Goal: Check status: Check status

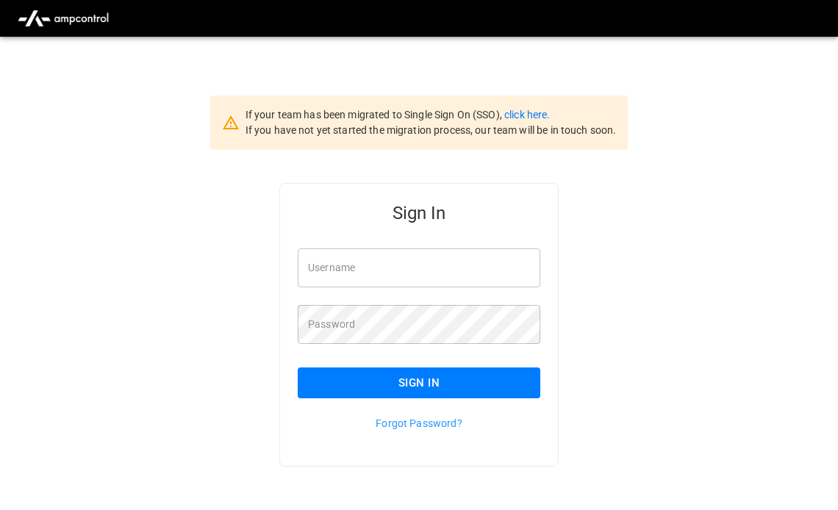
click at [395, 274] on input "Username" at bounding box center [419, 267] width 242 height 39
type input "**********"
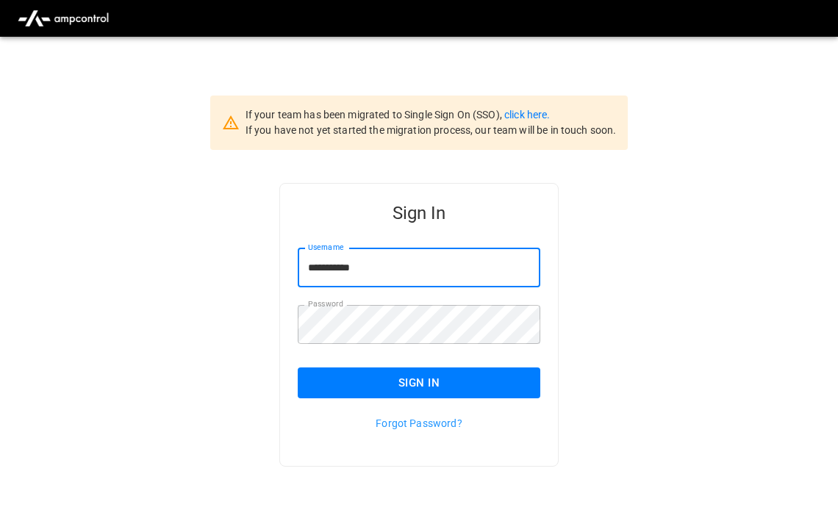
click at [356, 381] on button "Sign In" at bounding box center [419, 382] width 242 height 31
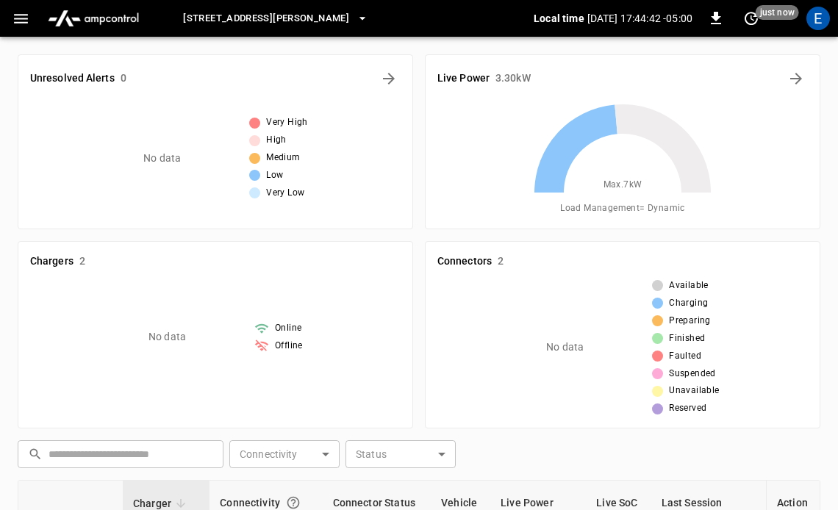
click at [258, 25] on span "[STREET_ADDRESS][PERSON_NAME]" at bounding box center [266, 18] width 166 height 17
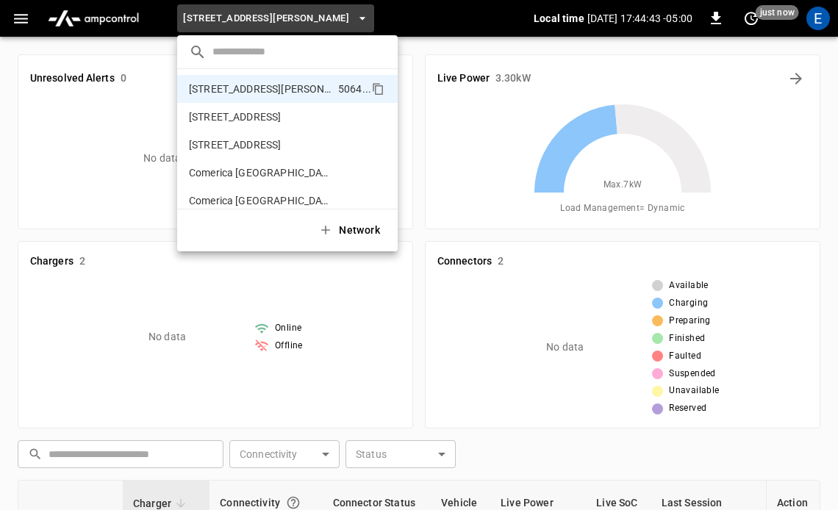
click at [248, 50] on input "text" at bounding box center [298, 51] width 173 height 21
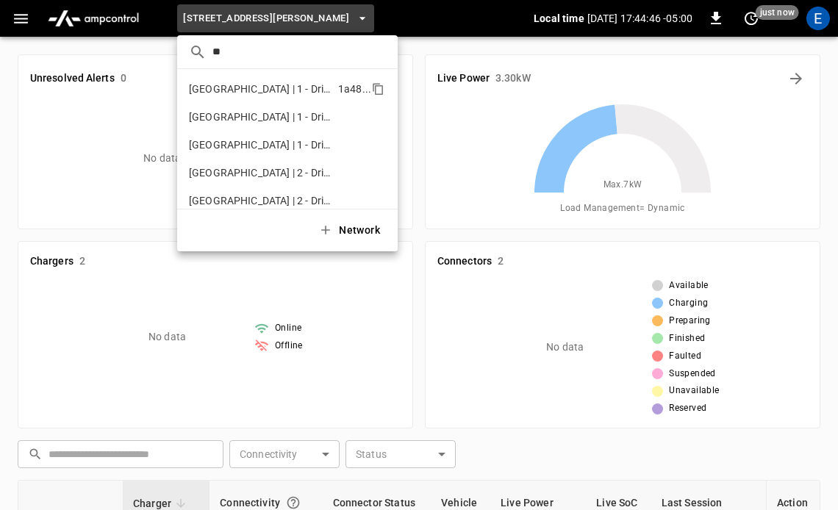
type input "**"
click at [260, 82] on p "[GEOGRAPHIC_DATA] | 1 - Drive-Up 2" at bounding box center [260, 89] width 143 height 15
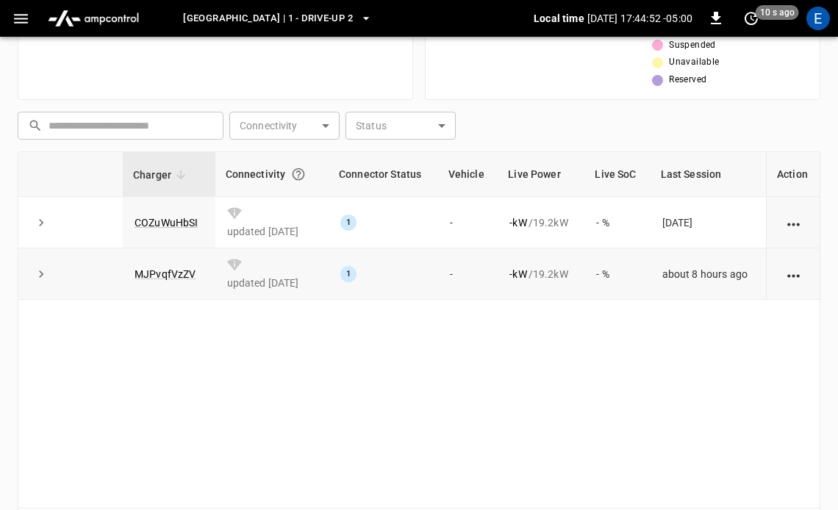
scroll to position [317, 0]
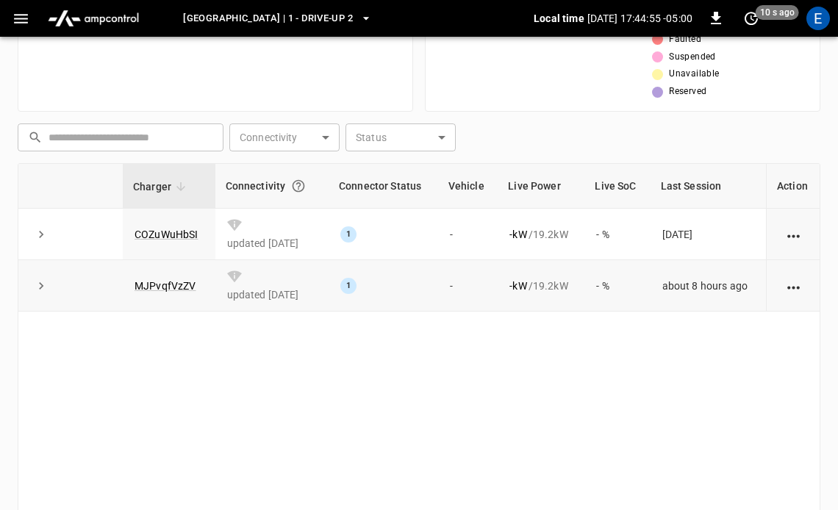
click at [794, 291] on icon "action cell options" at bounding box center [793, 287] width 18 height 18
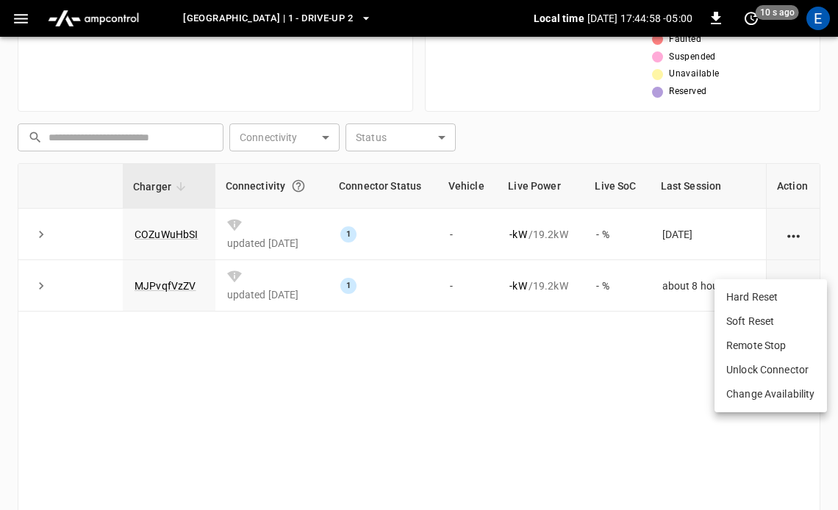
click at [519, 356] on div at bounding box center [419, 255] width 838 height 510
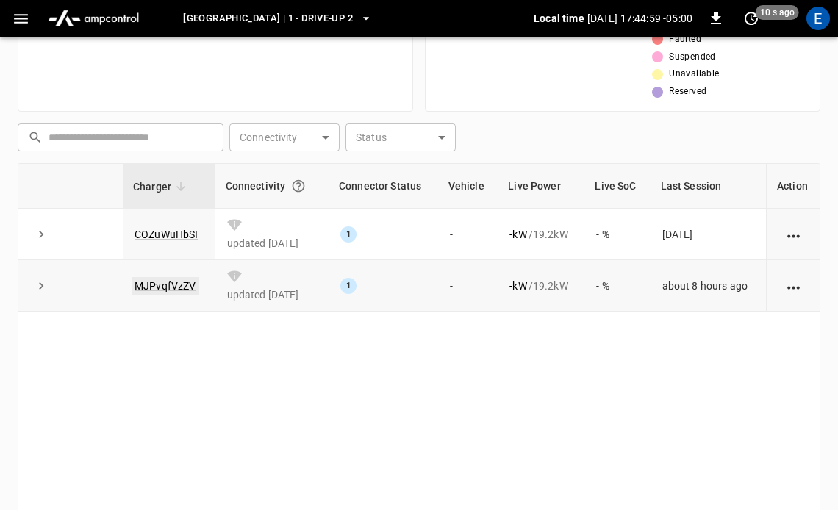
click at [161, 292] on link "MJPvqfVzZV" at bounding box center [166, 286] width 68 height 18
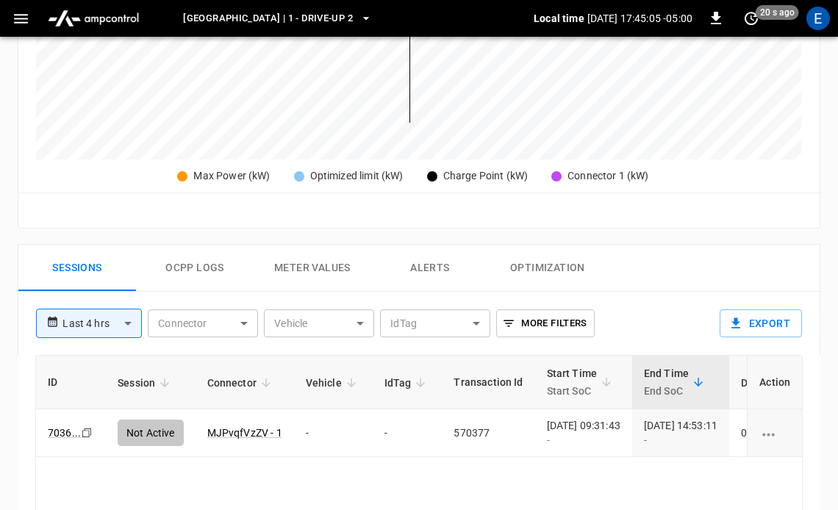
scroll to position [663, 0]
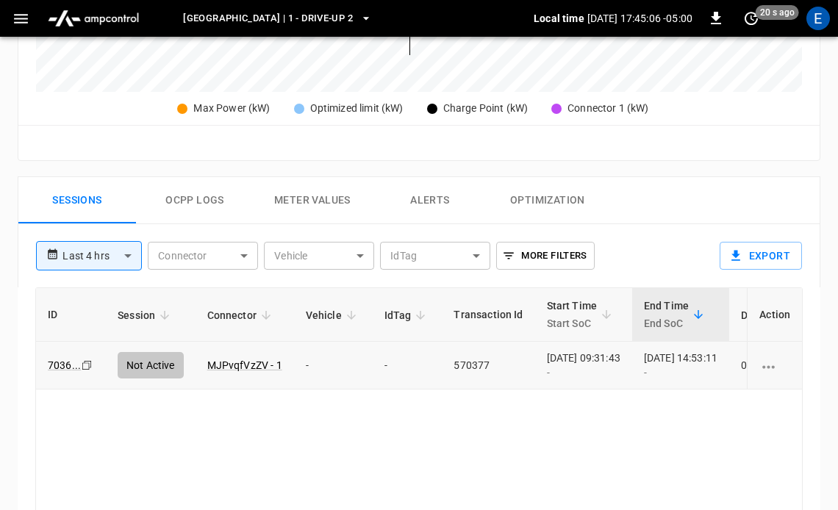
click at [773, 374] on icon "charging session options" at bounding box center [768, 367] width 18 height 18
click at [606, 411] on div at bounding box center [419, 255] width 838 height 510
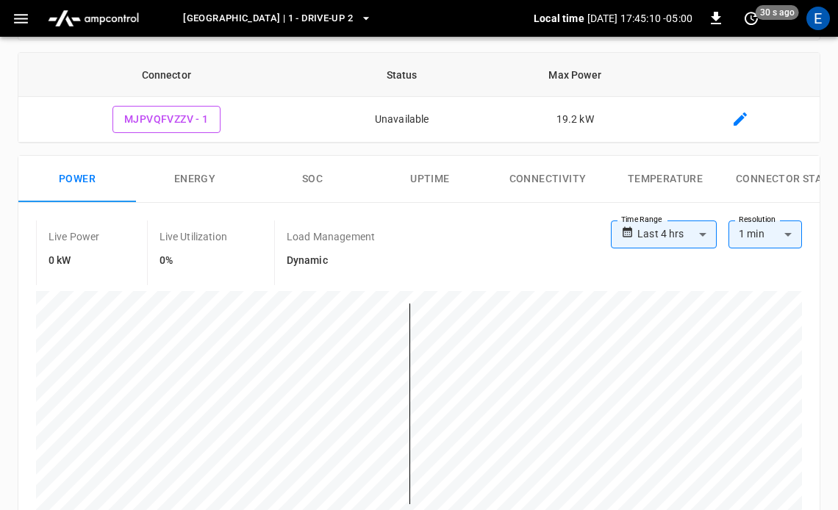
scroll to position [0, 0]
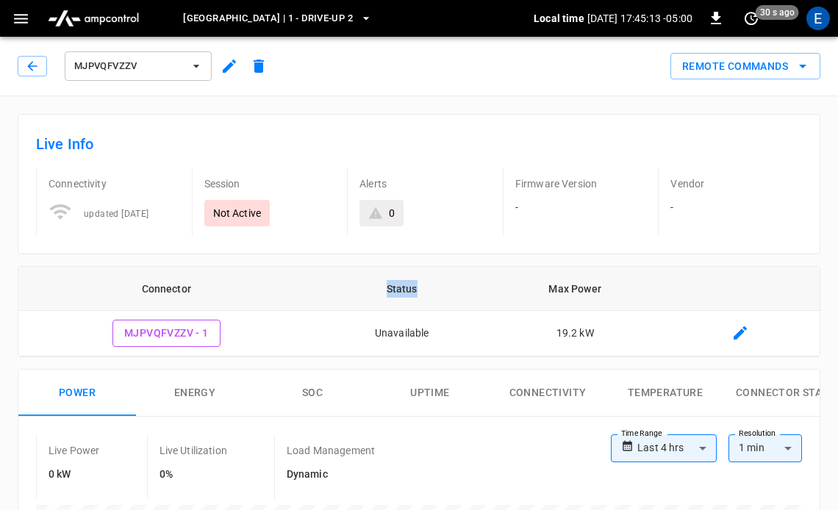
drag, startPoint x: 434, startPoint y: 289, endPoint x: 386, endPoint y: 289, distance: 47.8
click at [386, 289] on th "Status" at bounding box center [401, 289] width 175 height 44
drag, startPoint x: 269, startPoint y: 213, endPoint x: 215, endPoint y: 213, distance: 54.4
click at [215, 213] on div "Not Active" at bounding box center [237, 213] width 66 height 26
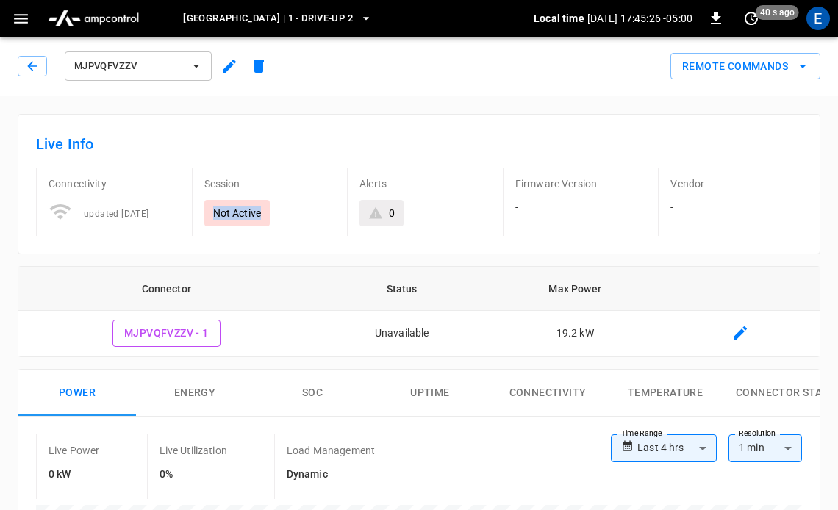
click at [215, 213] on p "Not Active" at bounding box center [237, 213] width 48 height 15
drag, startPoint x: 215, startPoint y: 213, endPoint x: 258, endPoint y: 210, distance: 43.5
click at [258, 210] on p "Not Active" at bounding box center [237, 213] width 48 height 15
click at [31, 71] on icon "button" at bounding box center [32, 66] width 15 height 15
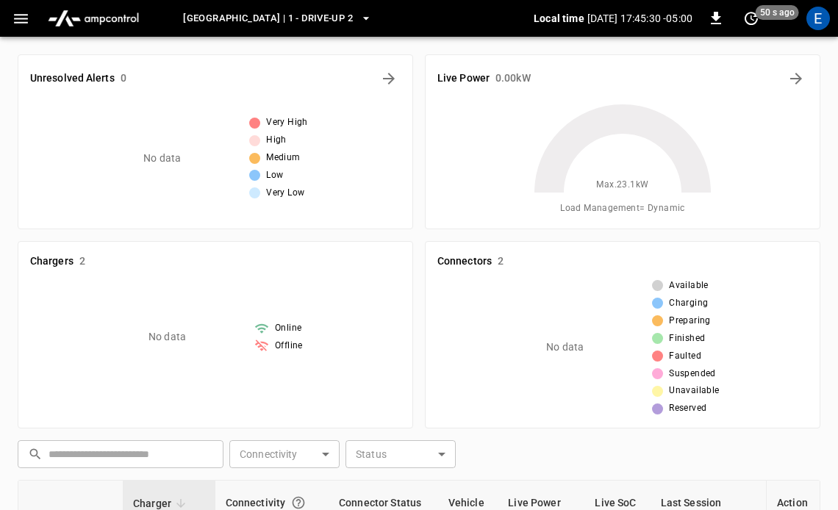
scroll to position [317, 0]
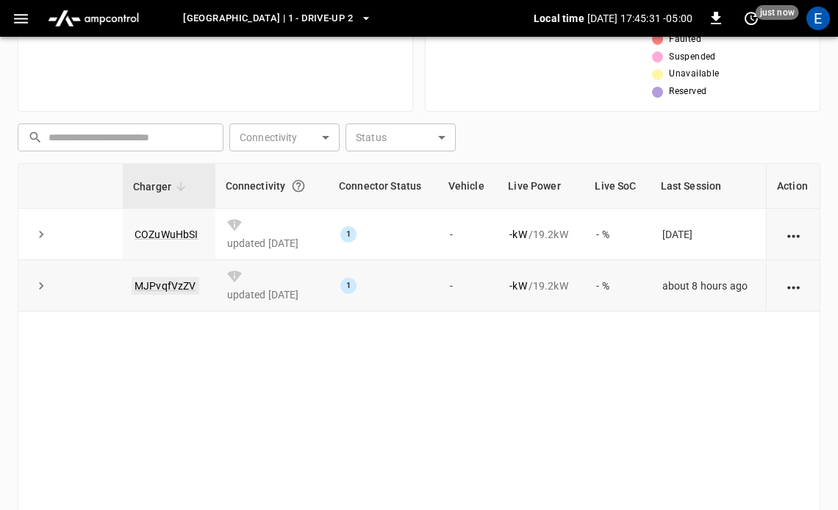
click at [172, 285] on link "MJPvqfVzZV" at bounding box center [166, 286] width 68 height 18
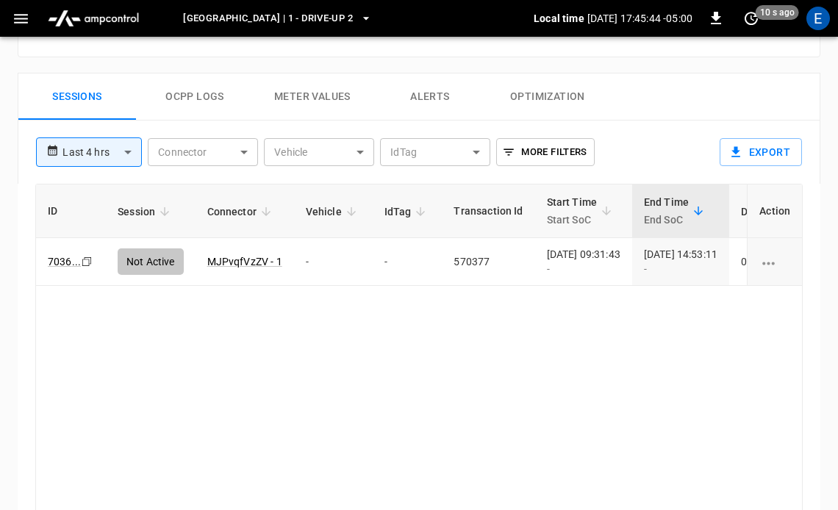
scroll to position [772, 0]
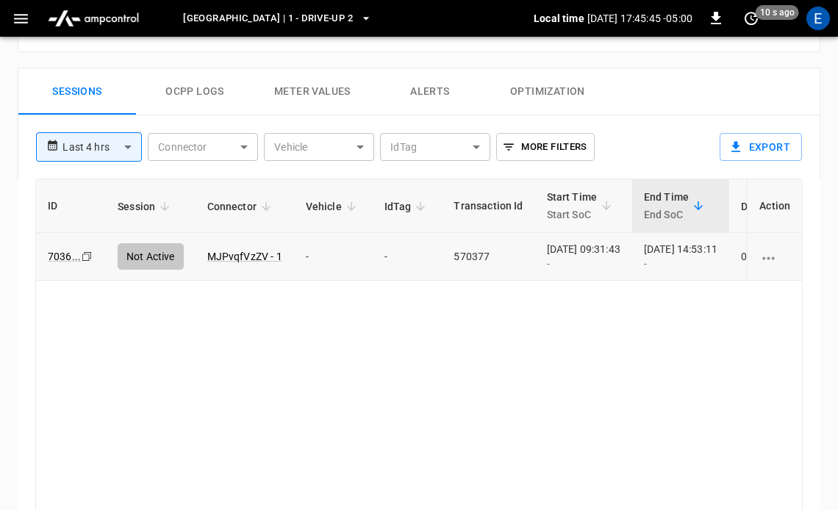
click at [766, 261] on icon "charging session options" at bounding box center [768, 258] width 18 height 18
click at [463, 369] on div at bounding box center [419, 255] width 838 height 510
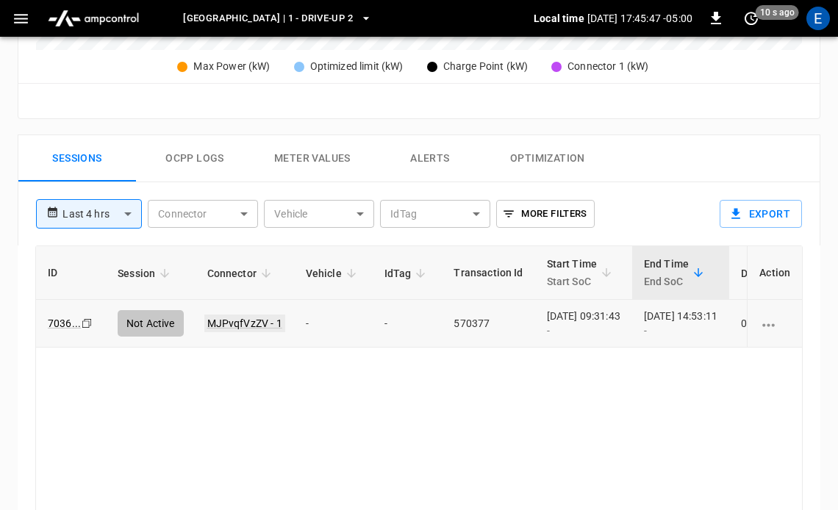
click at [252, 329] on link "MJPvqfVzZV - 1" at bounding box center [244, 323] width 81 height 18
click at [234, 331] on link "MJPvqfVzZV - 1" at bounding box center [244, 323] width 81 height 18
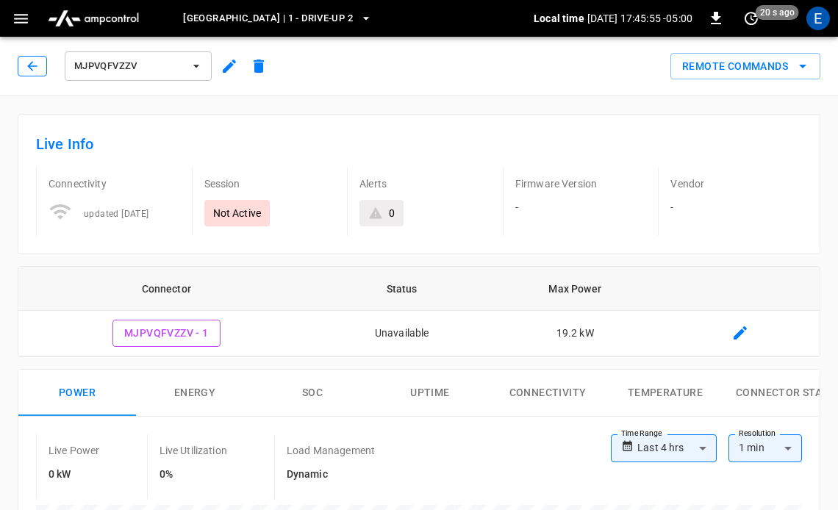
click at [33, 73] on button "button" at bounding box center [32, 66] width 29 height 21
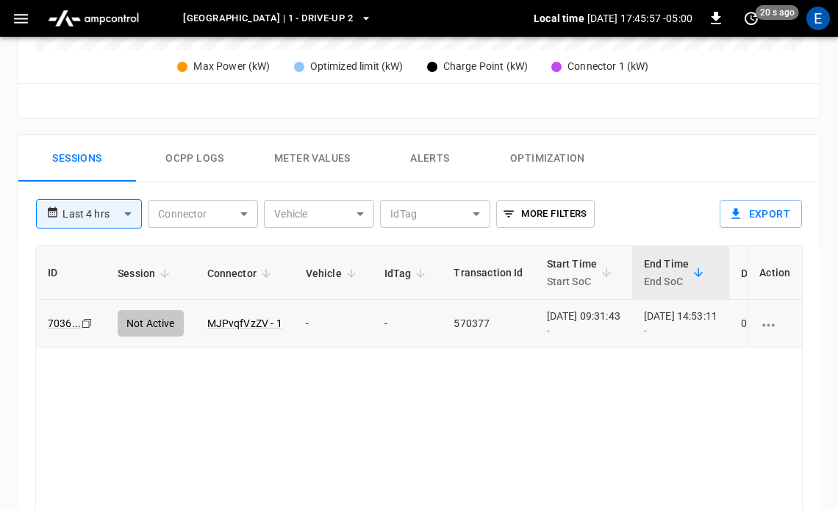
click at [198, 154] on button "Ocpp logs" at bounding box center [195, 158] width 118 height 47
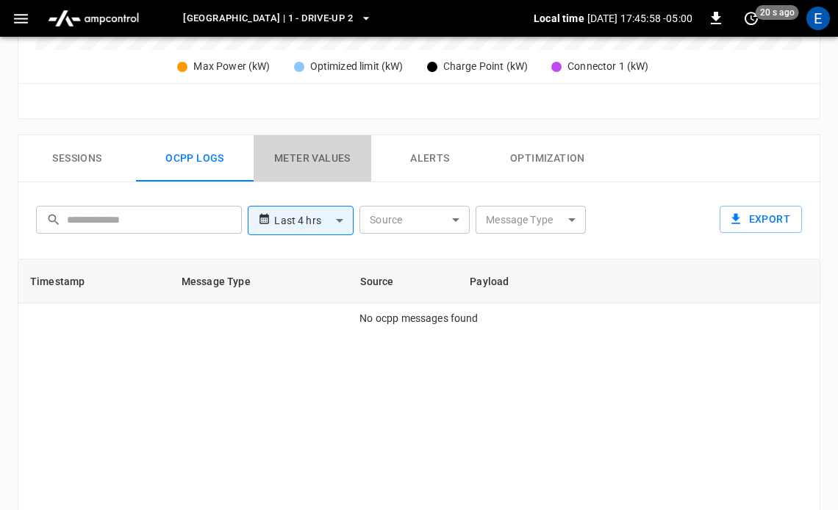
click at [257, 155] on button "Meter Values" at bounding box center [312, 158] width 118 height 47
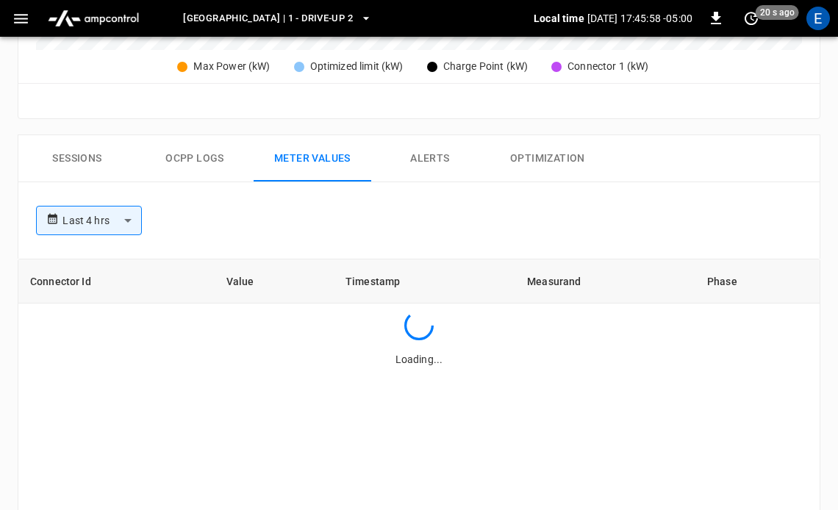
click at [82, 154] on button "Sessions" at bounding box center [77, 158] width 118 height 47
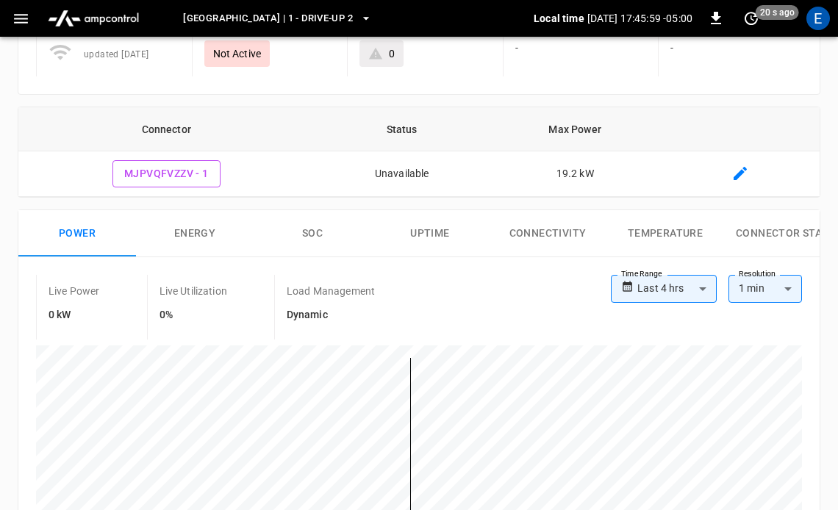
scroll to position [0, 0]
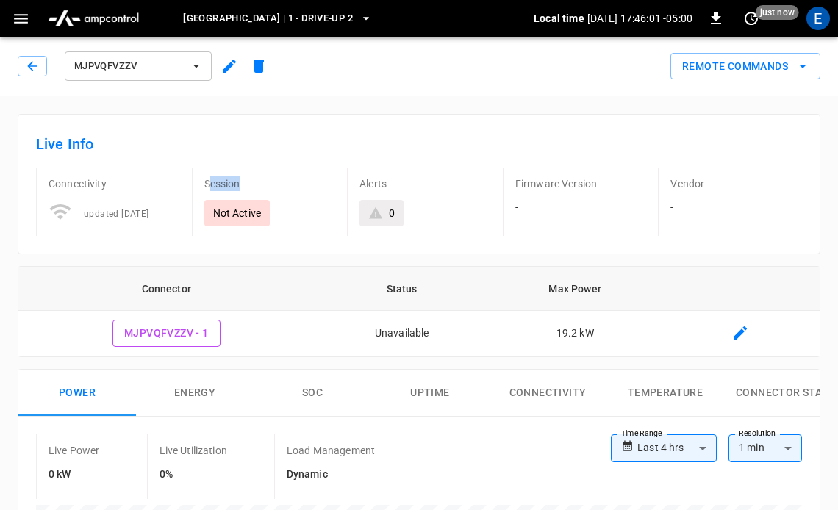
drag, startPoint x: 258, startPoint y: 190, endPoint x: 207, endPoint y: 185, distance: 50.9
click at [207, 185] on p "Session" at bounding box center [270, 183] width 132 height 15
drag, startPoint x: 204, startPoint y: 184, endPoint x: 260, endPoint y: 184, distance: 55.8
click at [260, 184] on p "Session" at bounding box center [270, 183] width 132 height 15
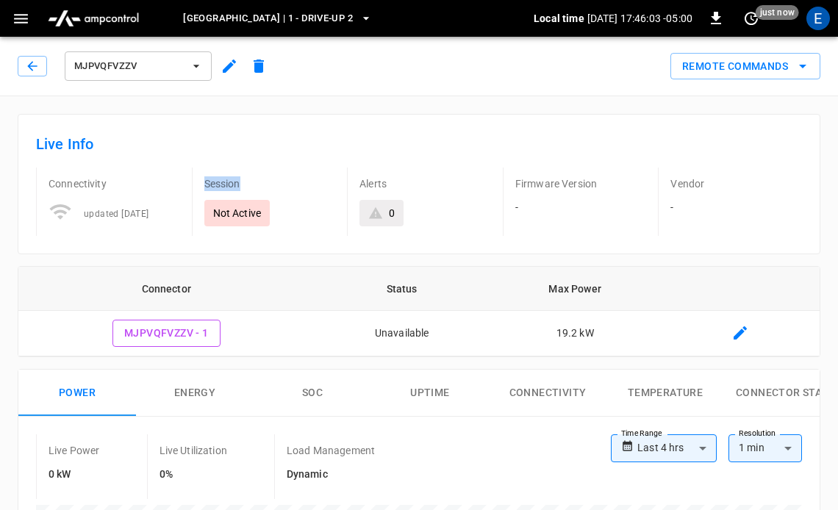
click at [260, 184] on p "Session" at bounding box center [270, 183] width 132 height 15
drag, startPoint x: 268, startPoint y: 184, endPoint x: 198, endPoint y: 183, distance: 69.8
click at [198, 183] on div "Session Not Active" at bounding box center [264, 202] width 144 height 68
drag, startPoint x: 206, startPoint y: 183, endPoint x: 262, endPoint y: 181, distance: 56.6
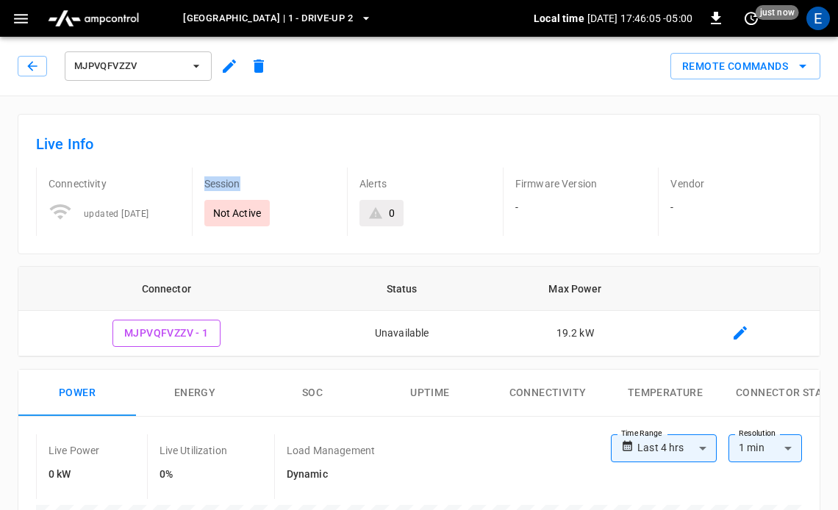
click at [262, 181] on p "Session" at bounding box center [270, 183] width 132 height 15
